Goal: Information Seeking & Learning: Find contact information

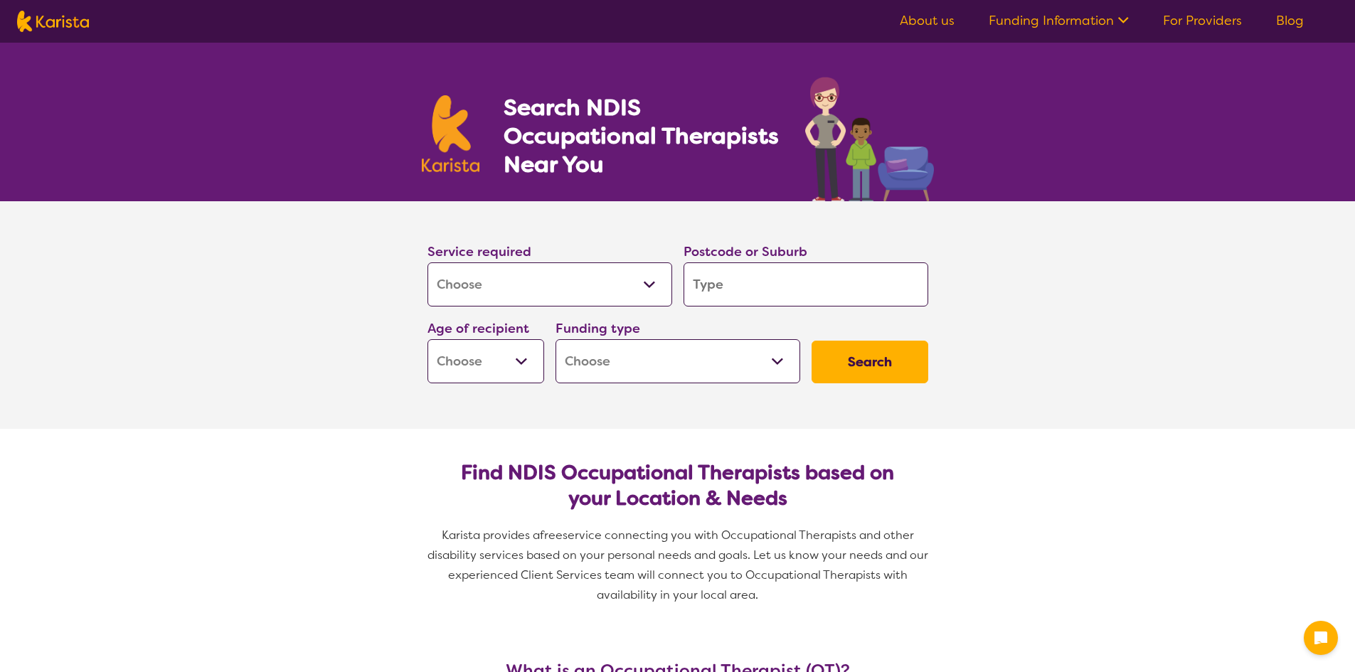
select select "[MEDICAL_DATA]"
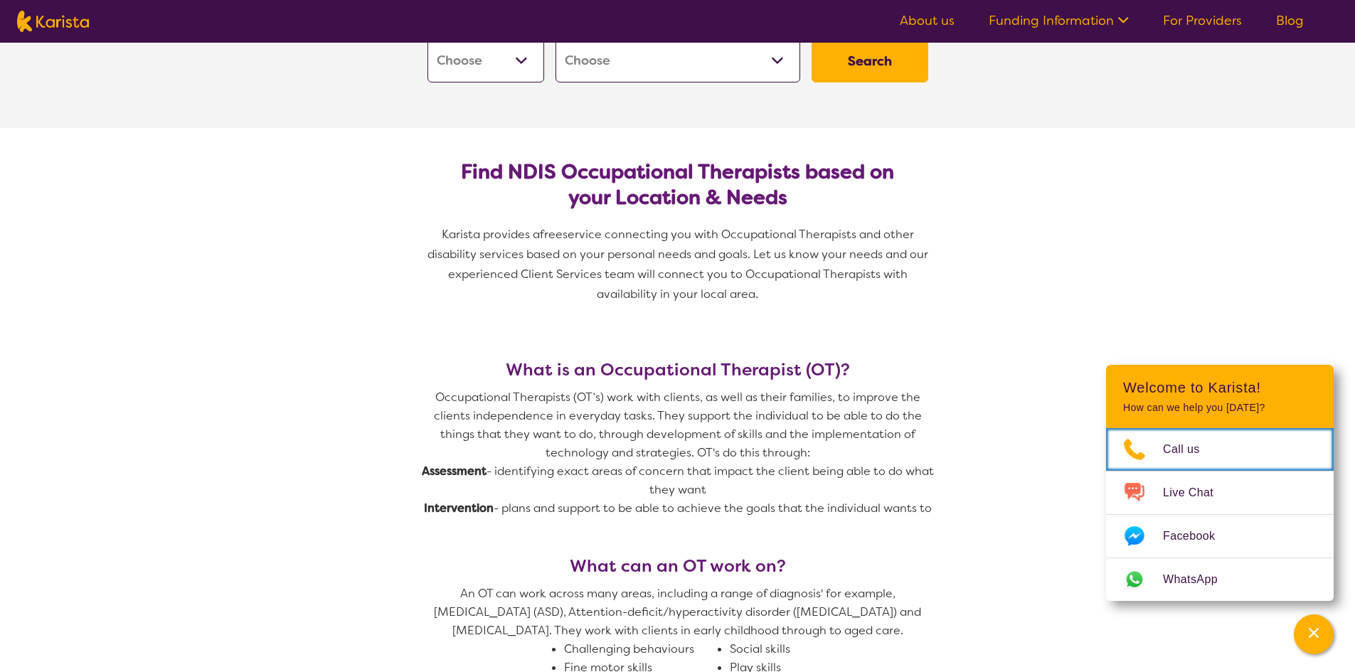
scroll to position [71, 0]
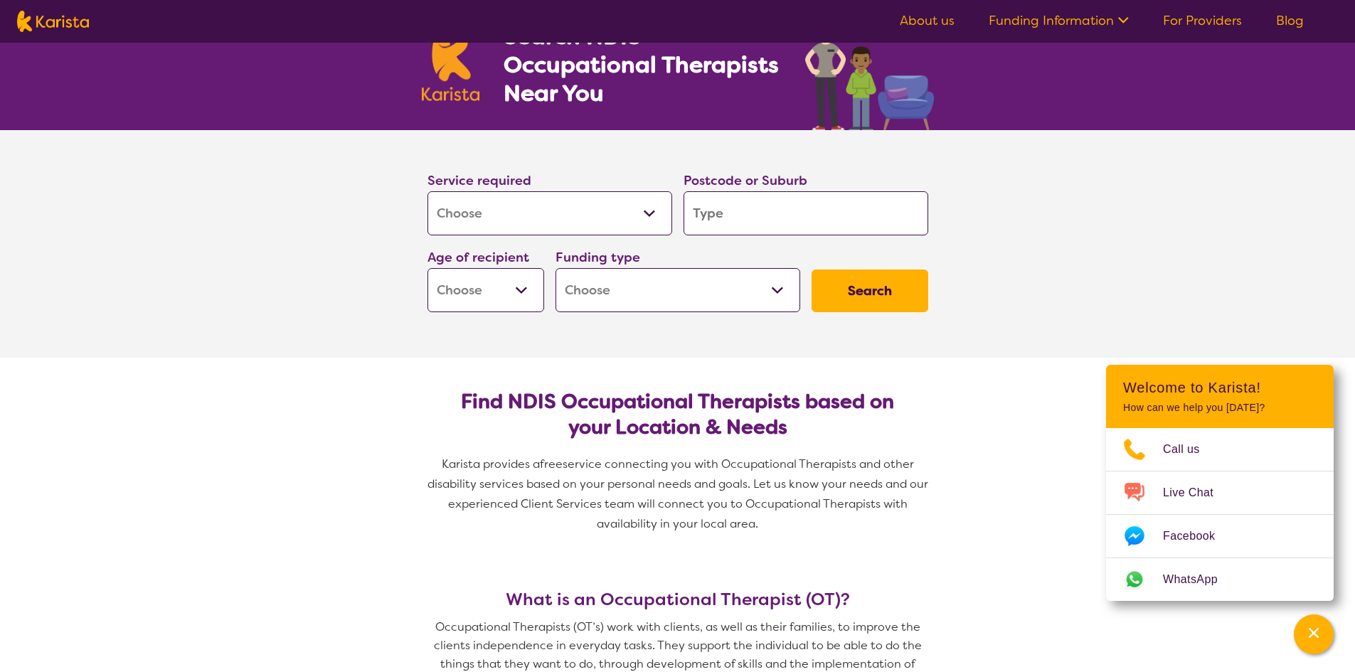
click at [714, 217] on input "search" at bounding box center [805, 213] width 245 height 44
type input "4"
type input "47"
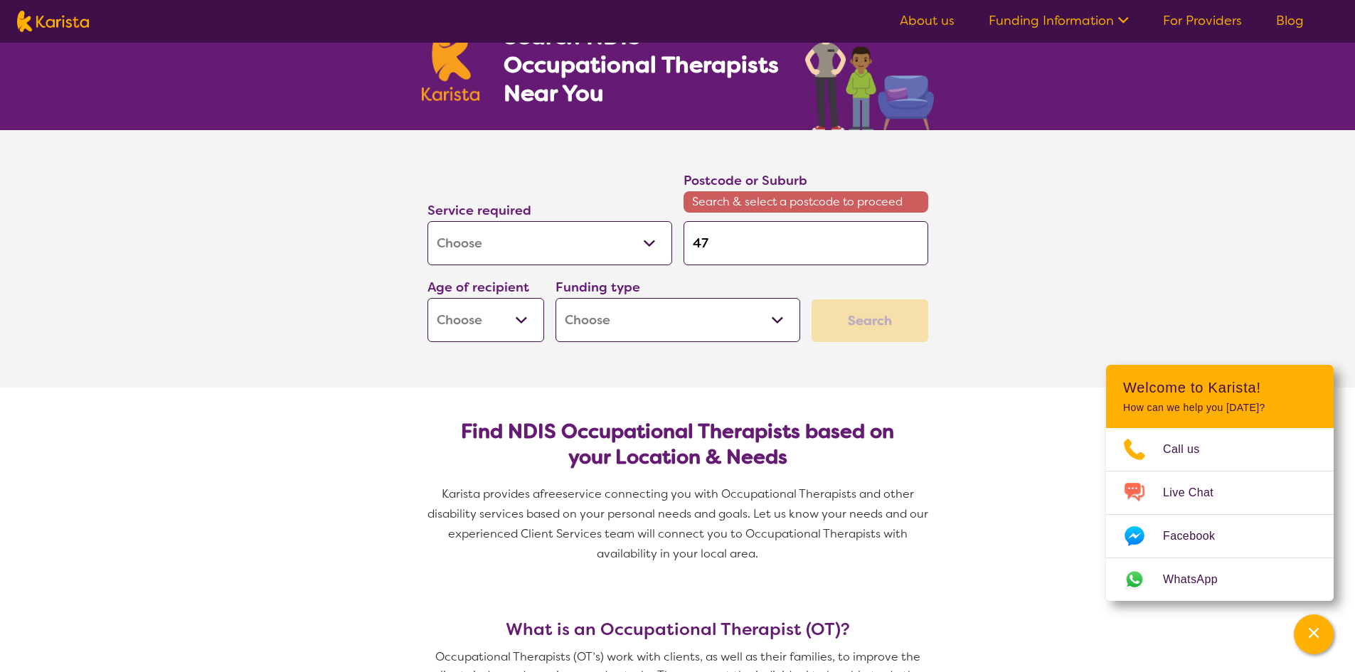
type input "470"
type input "4700"
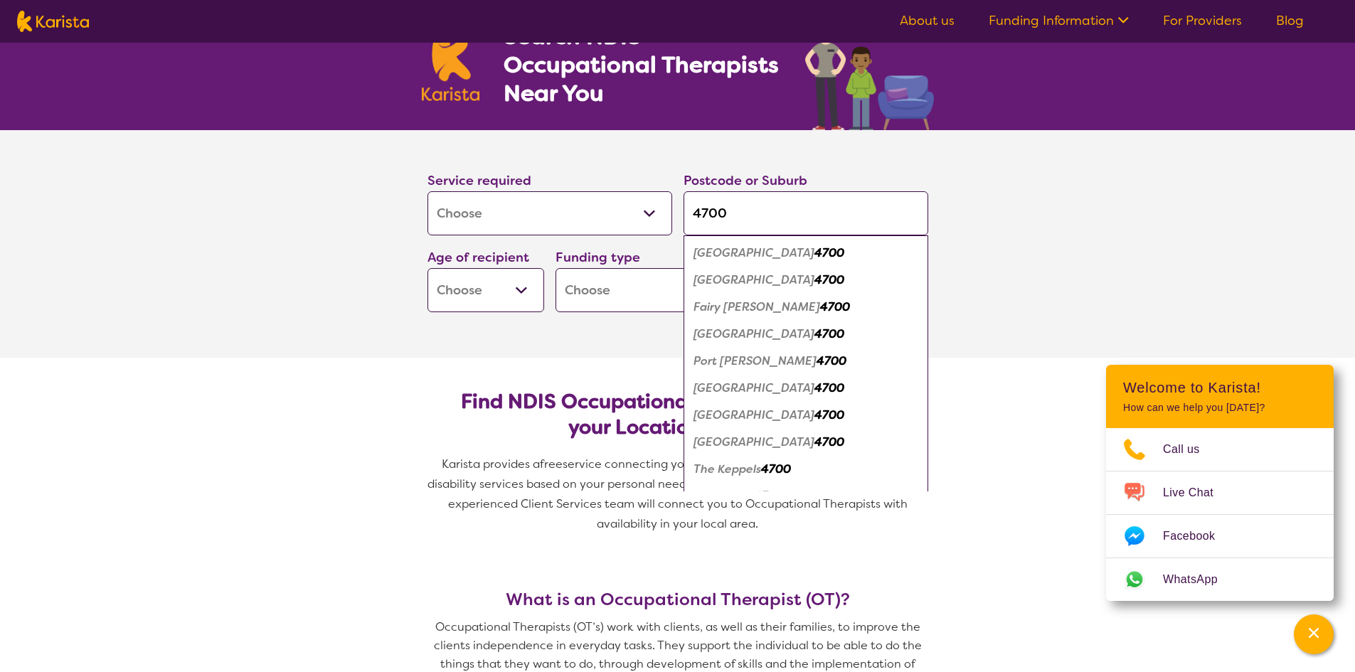
type input "4700"
click at [705, 286] on em "[GEOGRAPHIC_DATA]" at bounding box center [753, 279] width 121 height 15
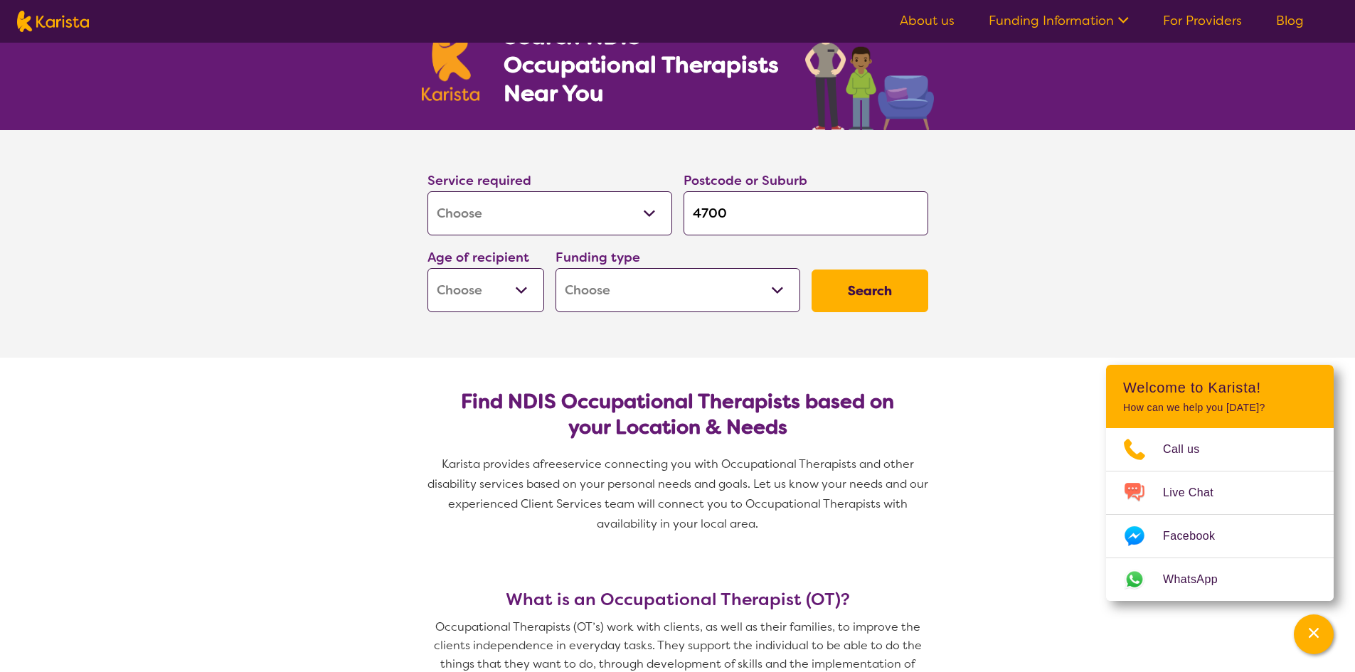
click at [884, 284] on button "Search" at bounding box center [869, 291] width 117 height 43
click at [512, 288] on select "Early Childhood - 0 to 9 Child - 10 to 11 Adolescent - 12 to 17 Adult - 18 to 6…" at bounding box center [485, 290] width 117 height 44
select select "CH"
click at [427, 268] on select "Early Childhood - 0 to 9 Child - 10 to 11 Adolescent - 12 to 17 Adult - 18 to 6…" at bounding box center [485, 290] width 117 height 44
select select "CH"
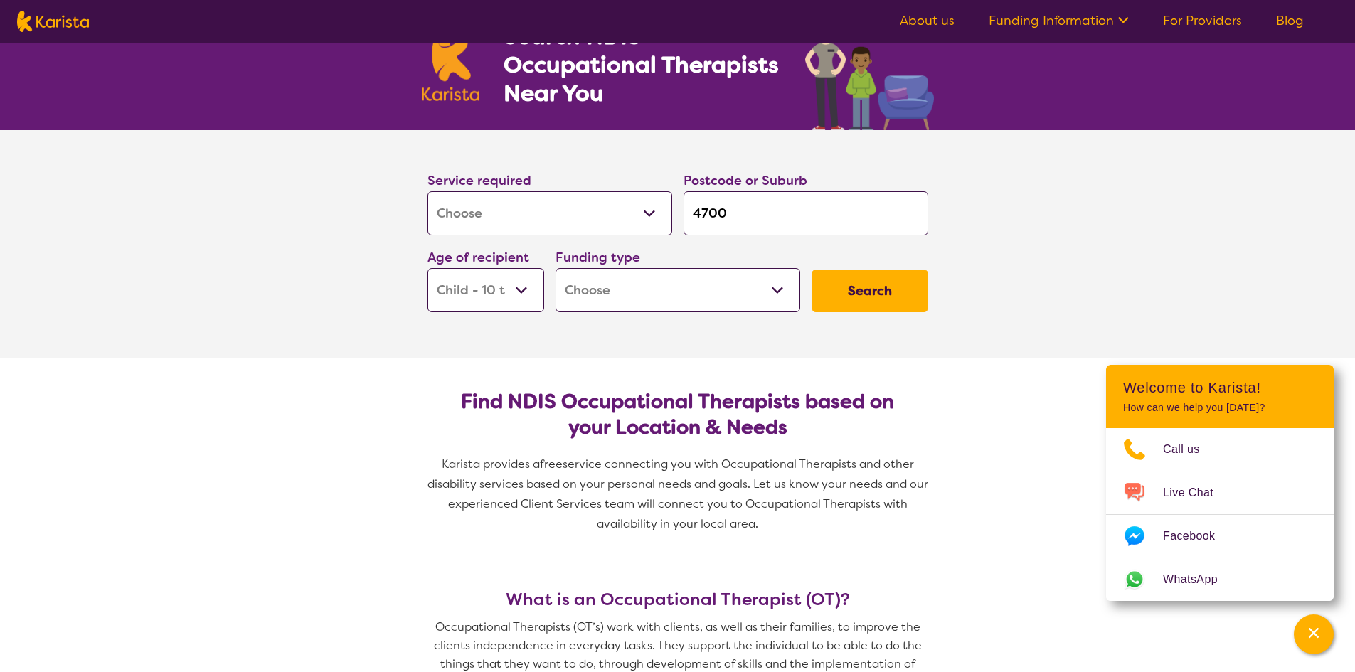
click at [891, 287] on button "Search" at bounding box center [869, 291] width 117 height 43
click at [753, 296] on select "Home Care Package (HCP) National Disability Insurance Scheme (NDIS) I don't know" at bounding box center [677, 290] width 245 height 44
select select "NDIS"
click at [555, 268] on select "Home Care Package (HCP) National Disability Insurance Scheme (NDIS) I don't know" at bounding box center [677, 290] width 245 height 44
select select "NDIS"
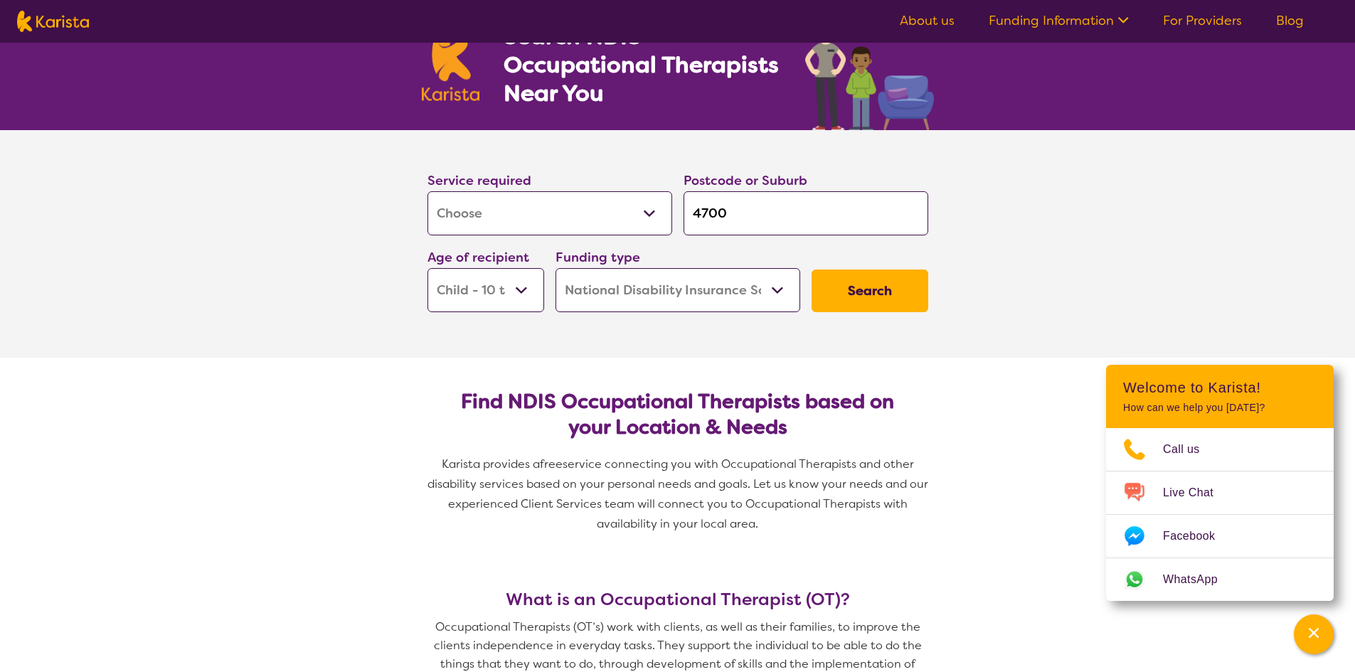
click at [852, 285] on button "Search" at bounding box center [869, 291] width 117 height 43
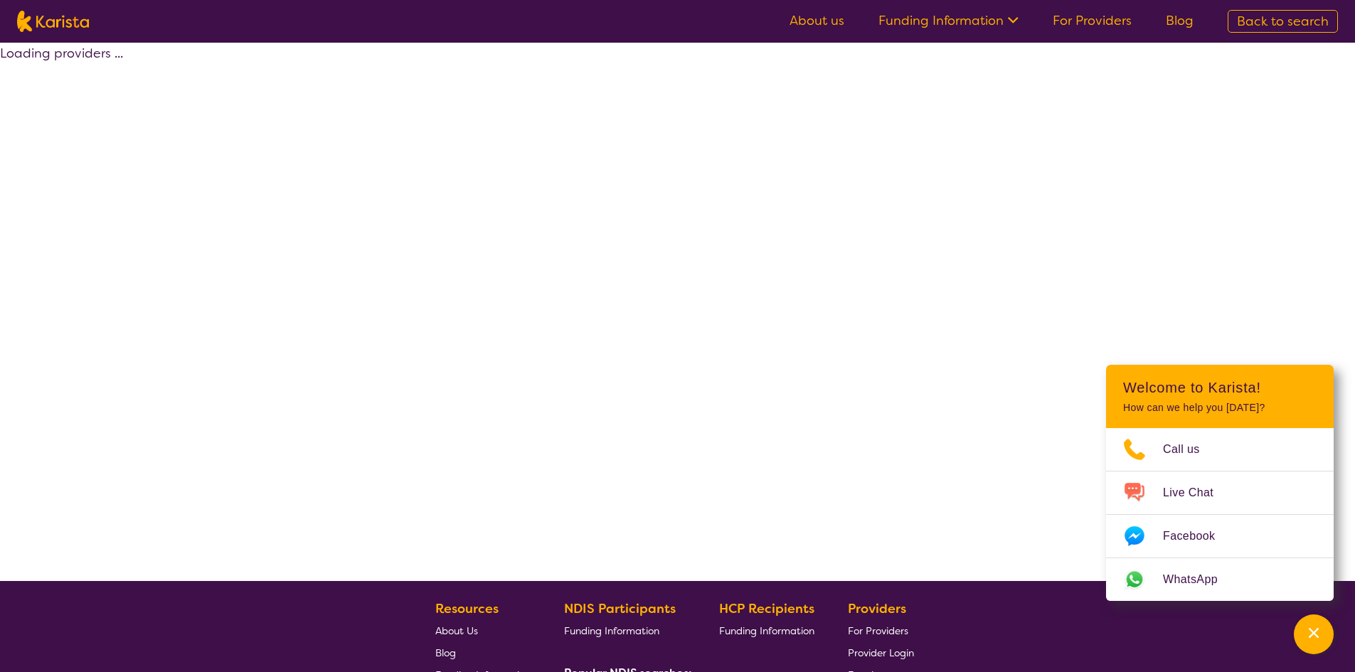
select select "by_score"
